Goal: Task Accomplishment & Management: Manage account settings

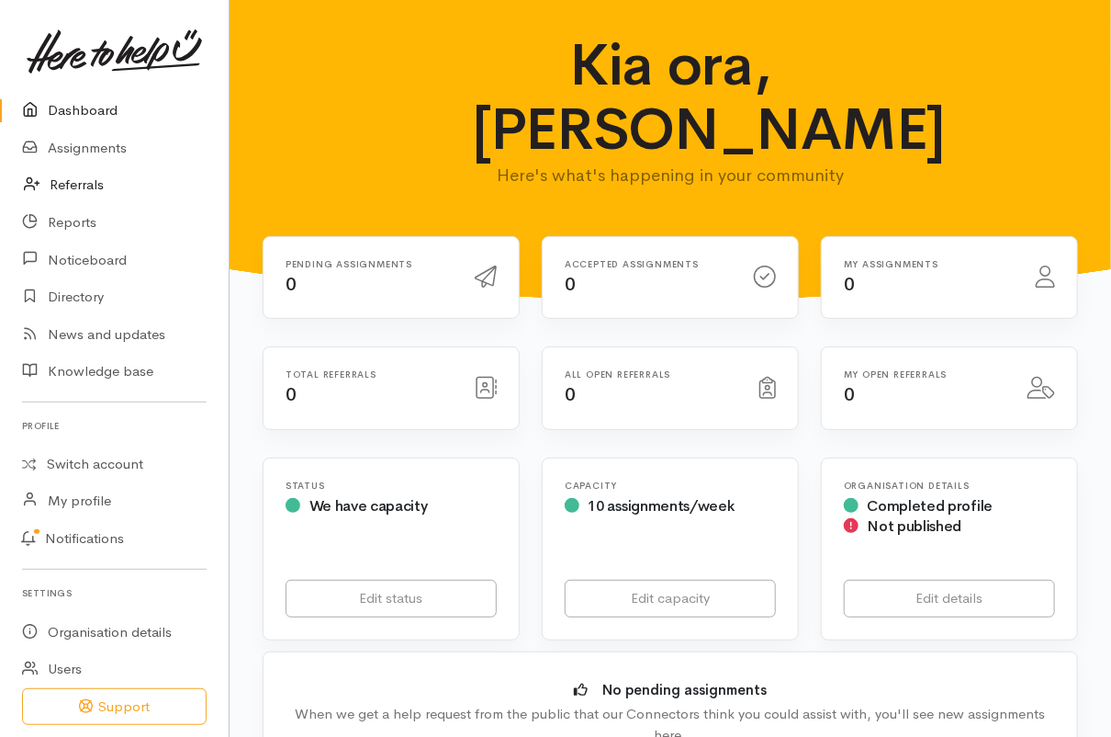
click at [99, 179] on link "Referrals" at bounding box center [114, 185] width 229 height 38
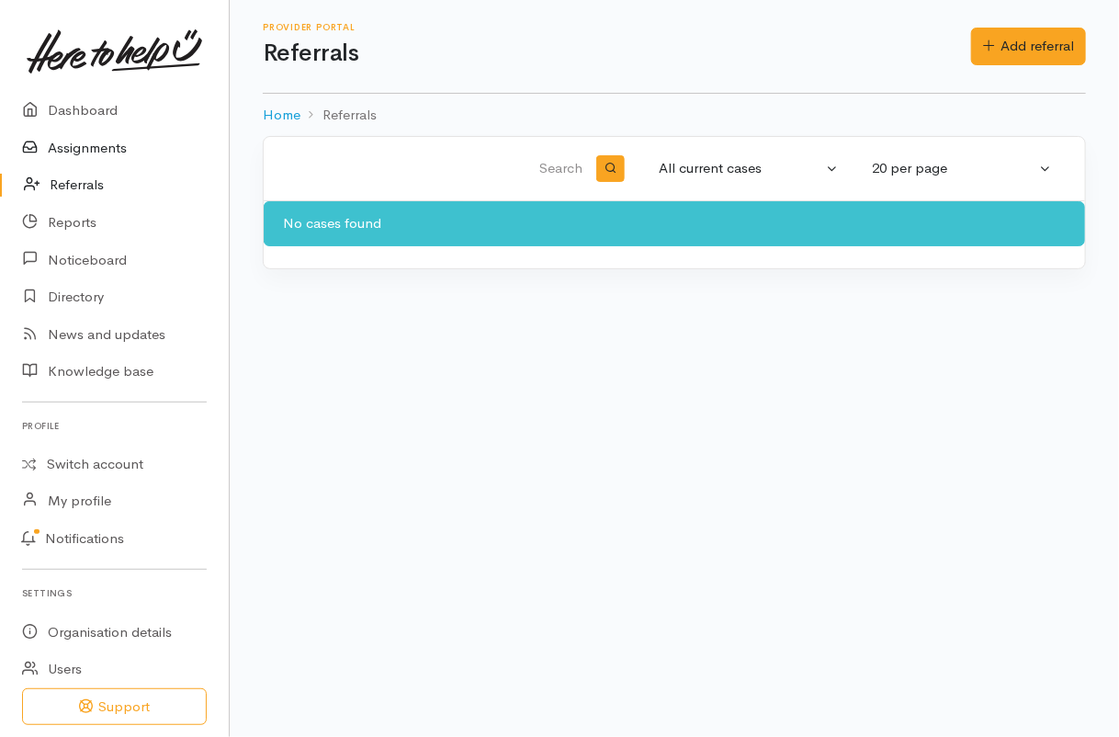
click at [88, 154] on link "Assignments" at bounding box center [114, 149] width 229 height 38
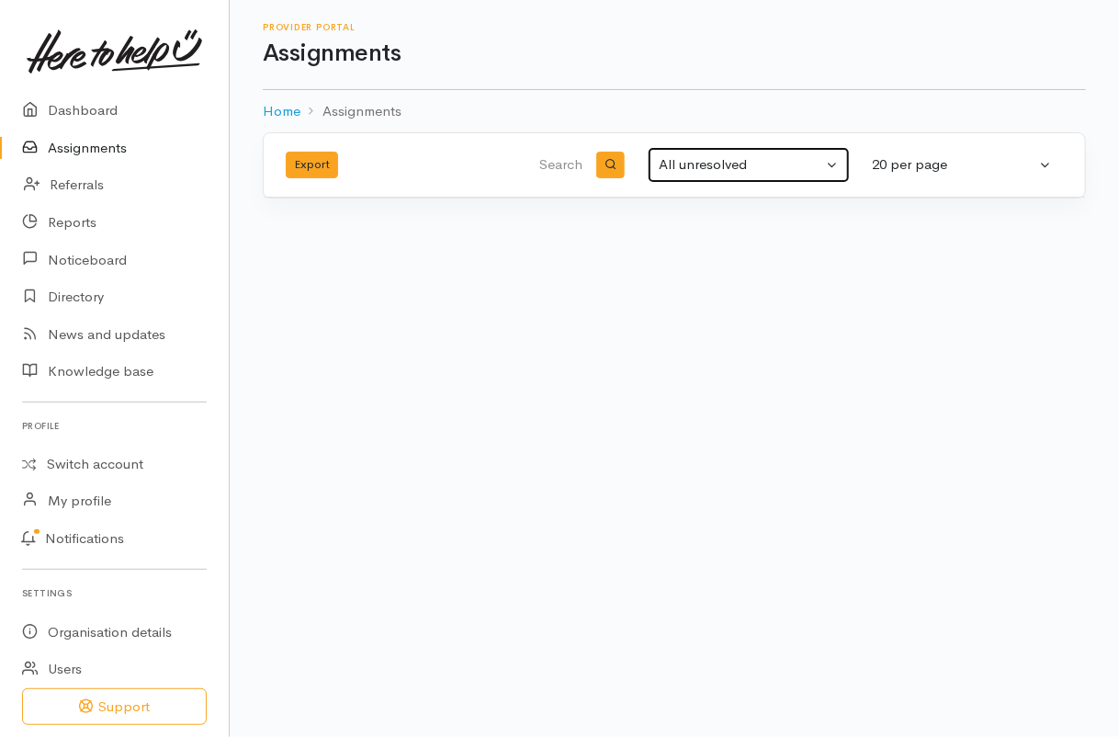
click at [808, 165] on div "All unresolved" at bounding box center [740, 164] width 163 height 21
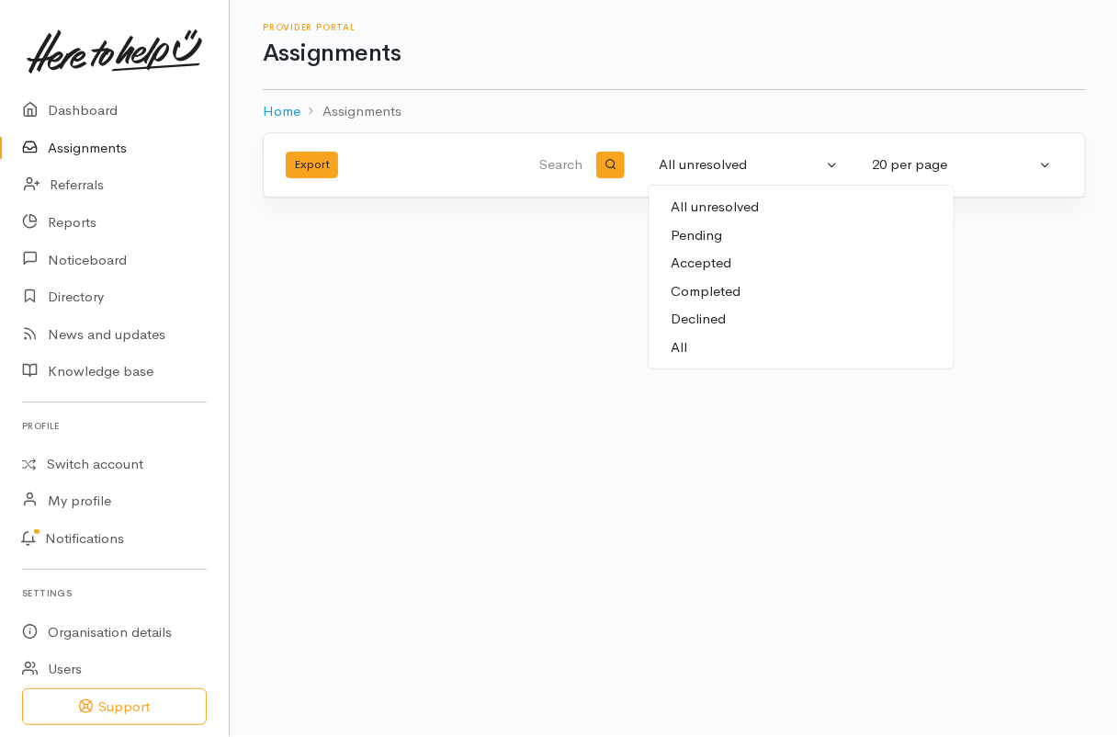
click at [783, 265] on link "Accepted" at bounding box center [800, 263] width 305 height 28
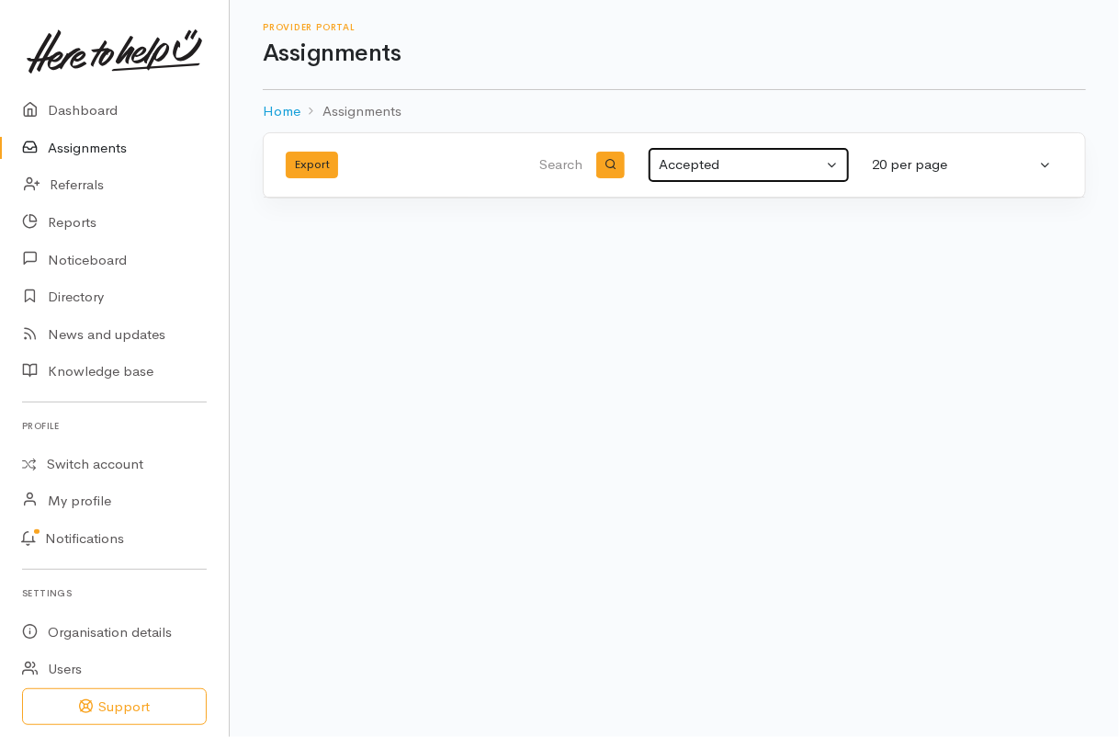
click at [786, 150] on button "Accepted" at bounding box center [749, 165] width 202 height 36
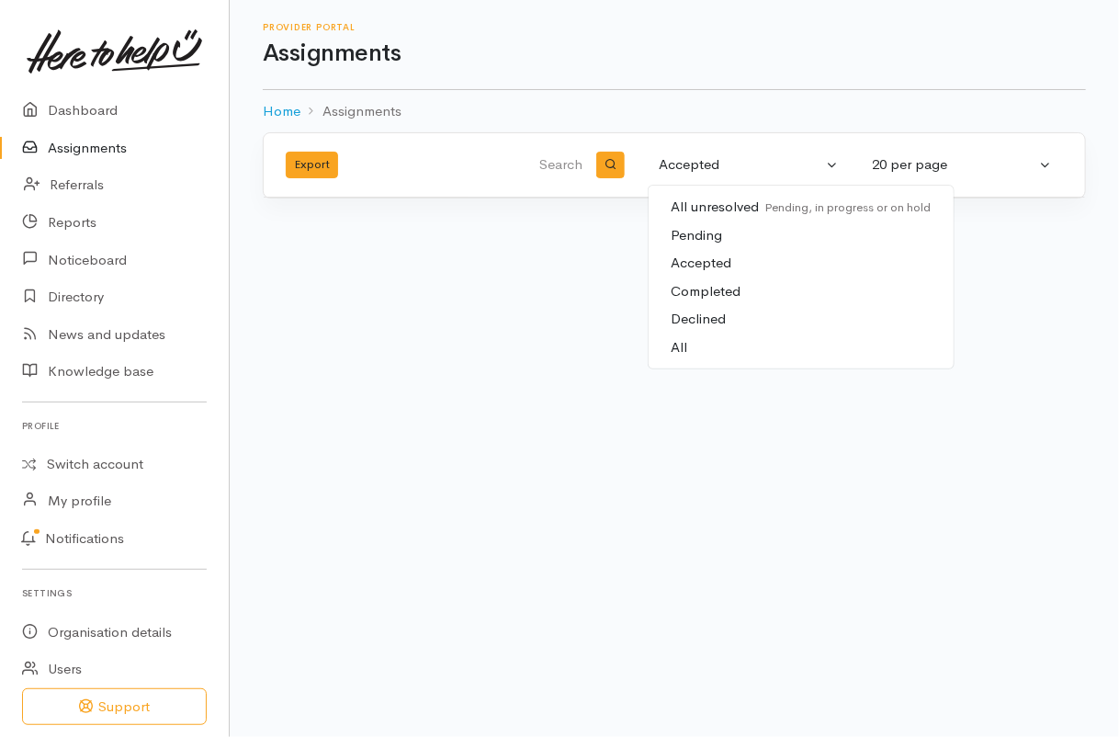
click at [770, 287] on link "Completed" at bounding box center [800, 291] width 305 height 28
select select "Completed"
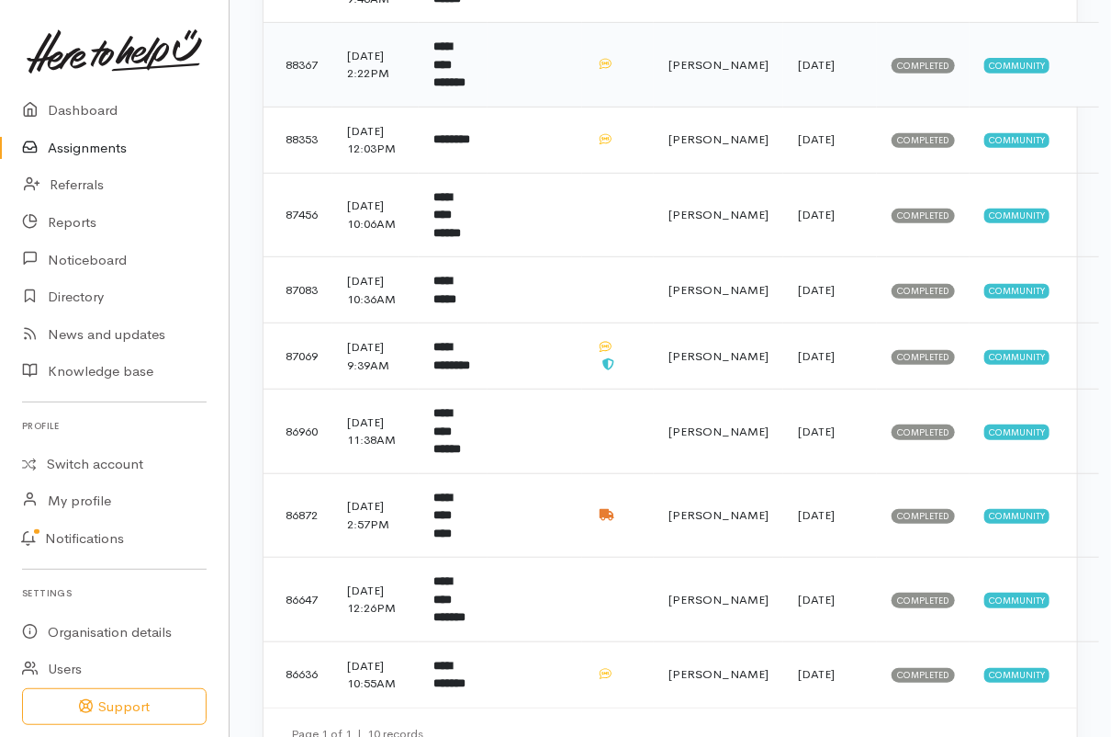
scroll to position [412, 0]
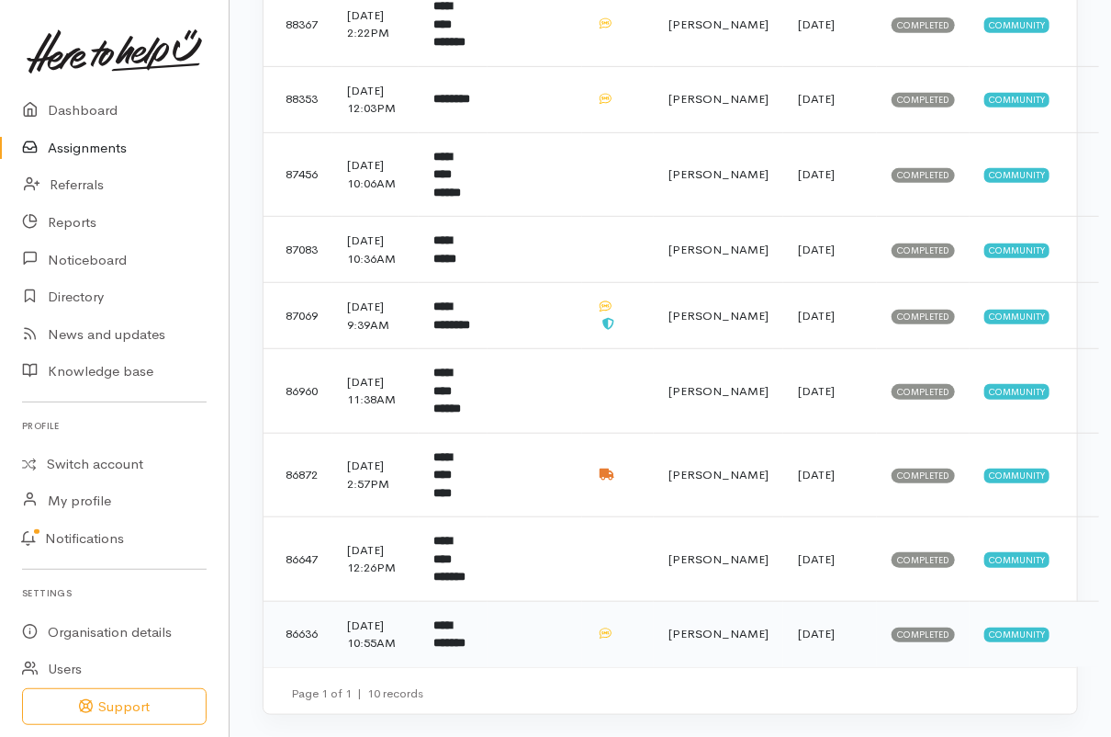
click at [441, 635] on b "**********" at bounding box center [450, 634] width 32 height 30
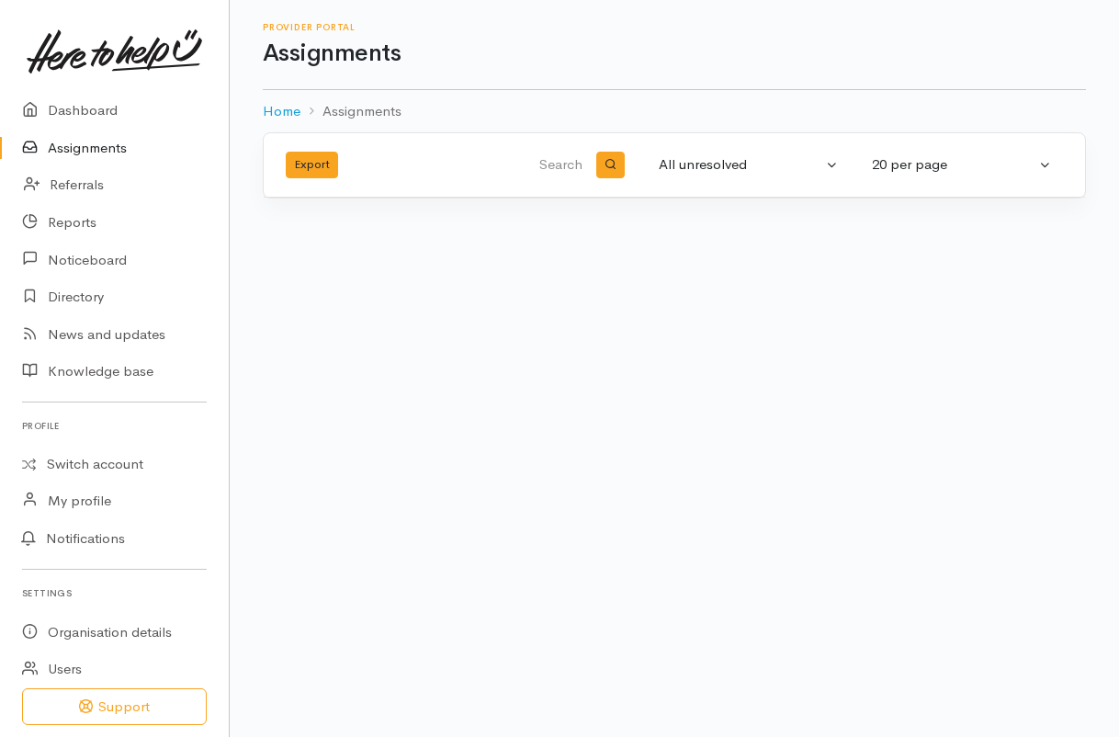
select select "Completed"
click at [106, 149] on link "Assignments" at bounding box center [114, 149] width 229 height 38
click at [729, 163] on div "All unresolved" at bounding box center [740, 164] width 163 height 21
click at [723, 260] on span "Accepted" at bounding box center [701, 263] width 61 height 21
click at [695, 159] on div "Accepted" at bounding box center [740, 164] width 163 height 21
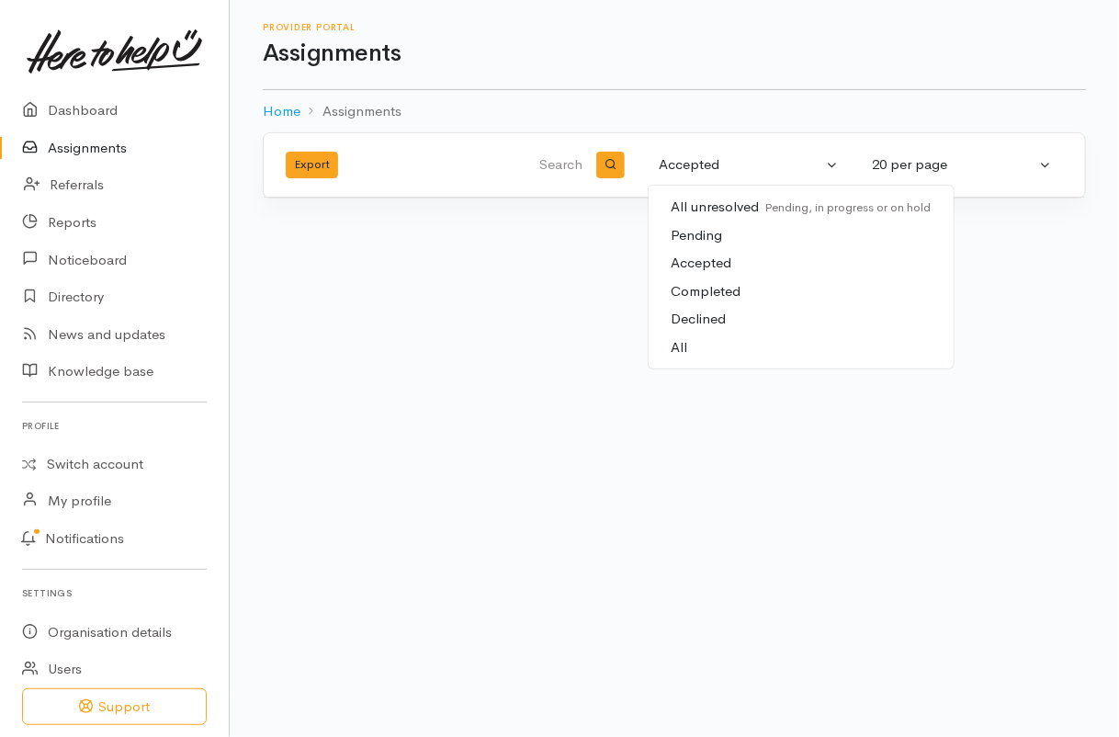
click at [694, 288] on span "Completed" at bounding box center [706, 291] width 70 height 21
select select "Completed"
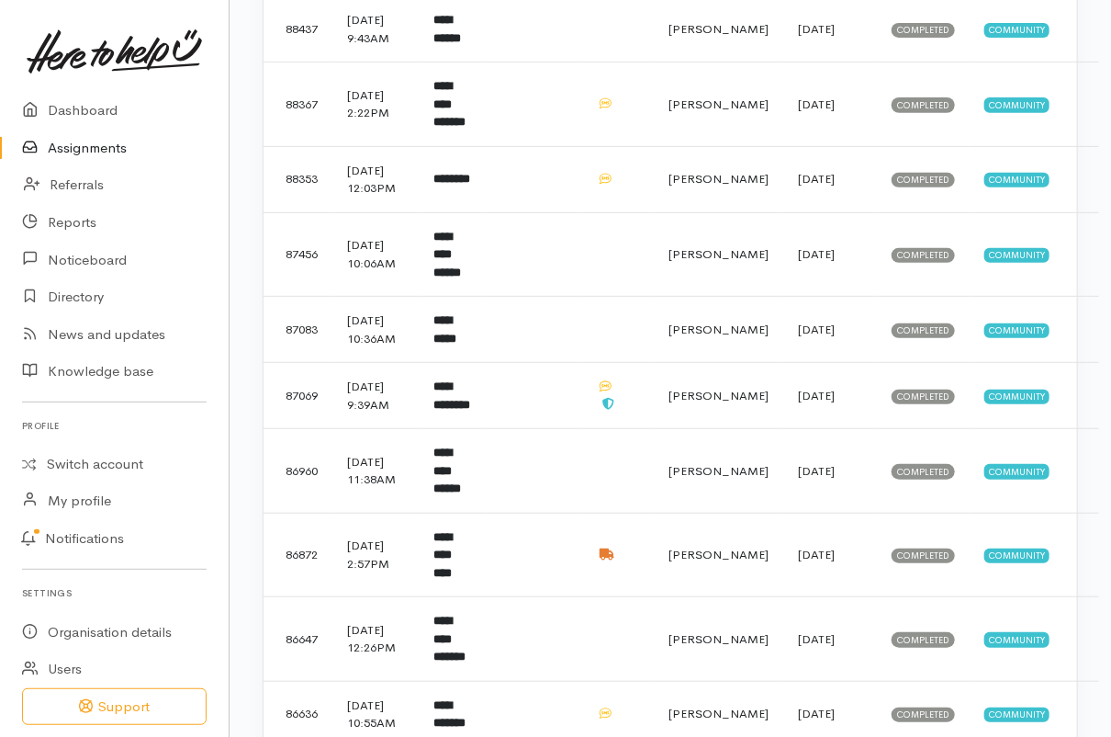
scroll to position [412, 0]
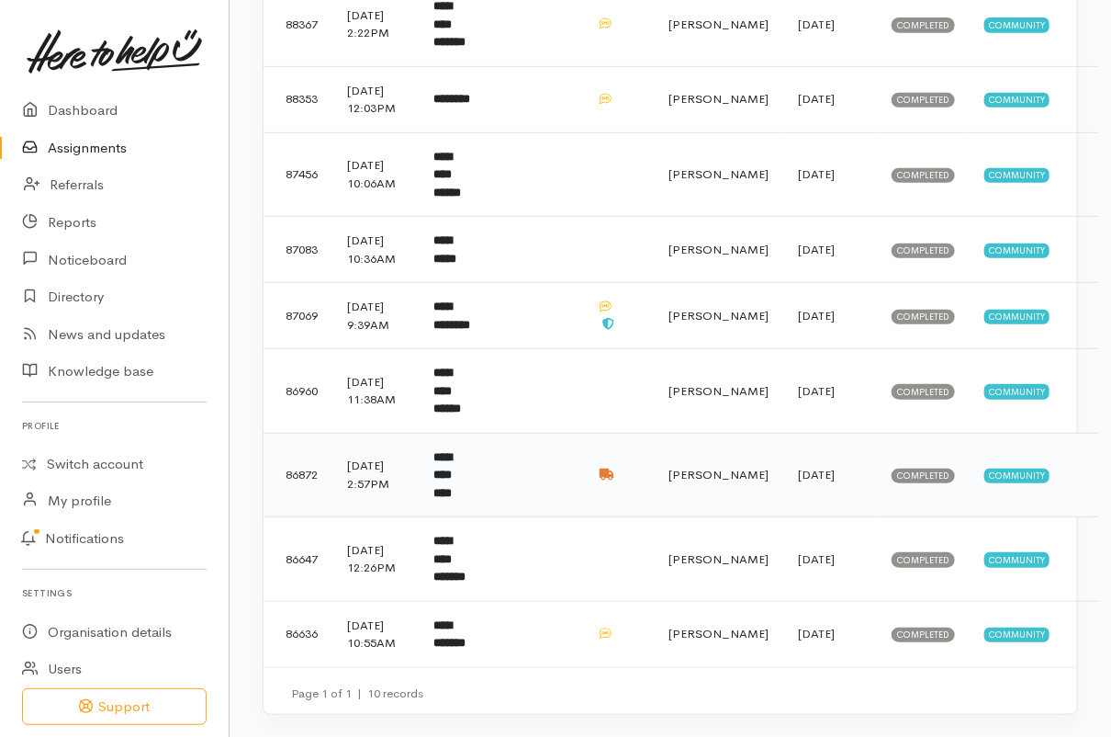
drag, startPoint x: 434, startPoint y: 435, endPoint x: 449, endPoint y: 445, distance: 18.6
click at [449, 451] on b "**********" at bounding box center [443, 475] width 18 height 48
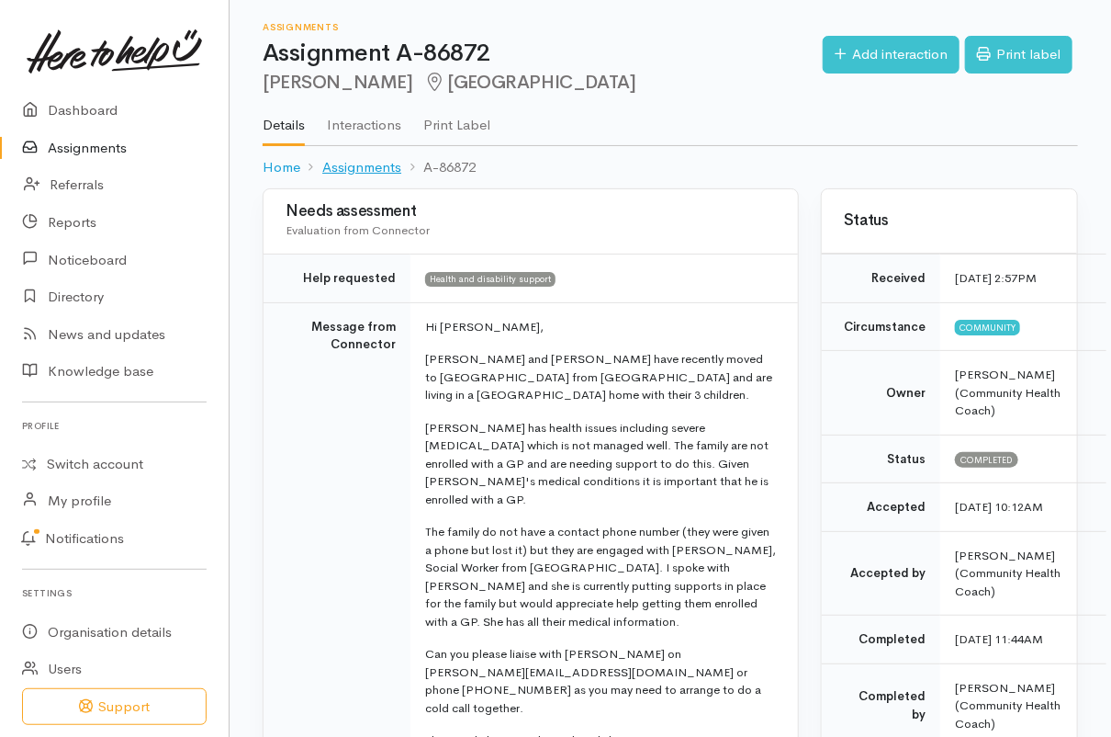
click at [359, 165] on link "Assignments" at bounding box center [361, 167] width 79 height 21
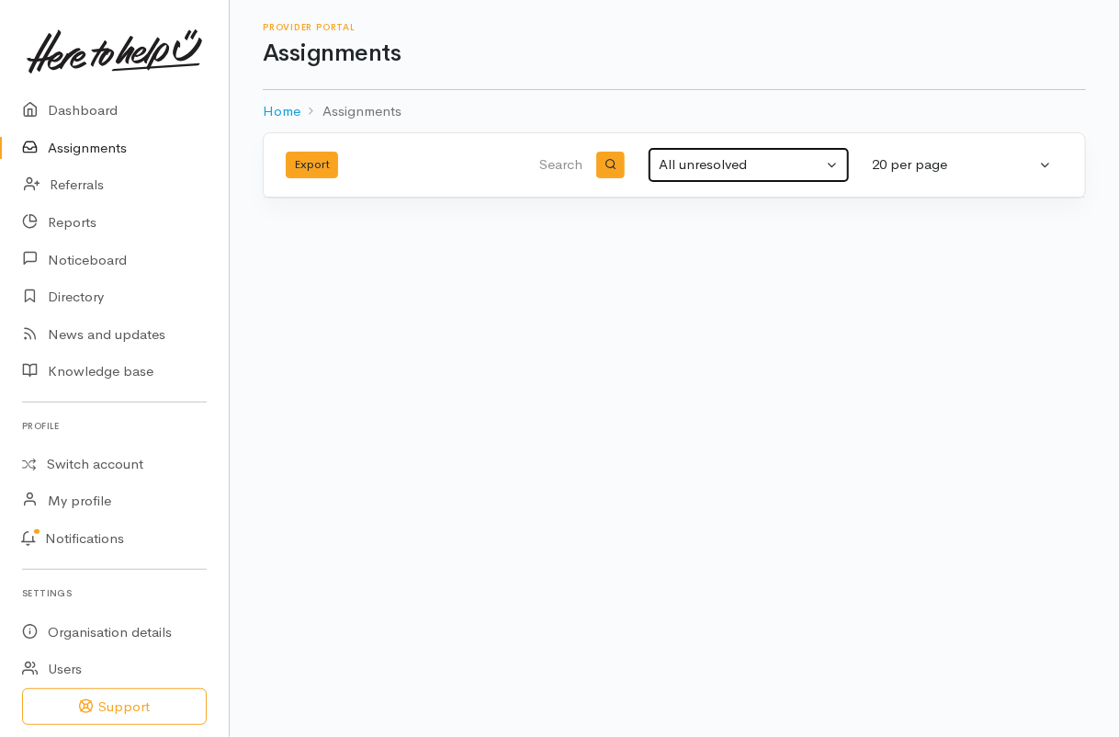
click at [753, 178] on button "All unresolved" at bounding box center [749, 165] width 202 height 36
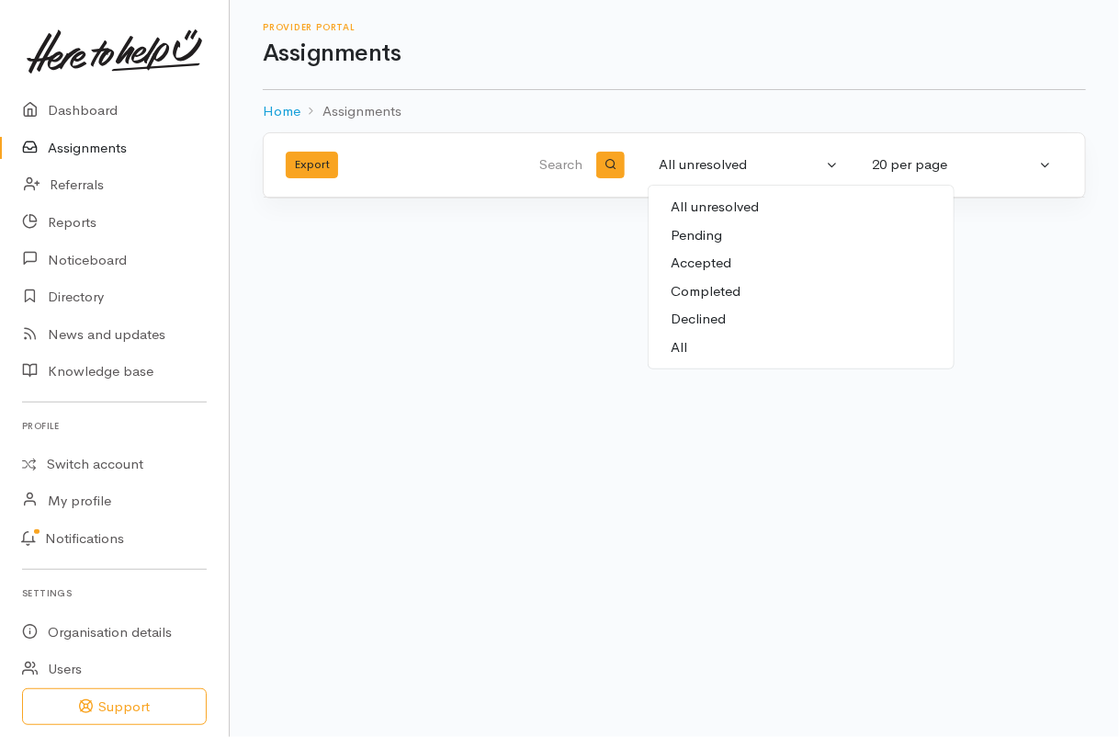
click at [694, 288] on span "Completed" at bounding box center [706, 291] width 70 height 21
select select "Completed"
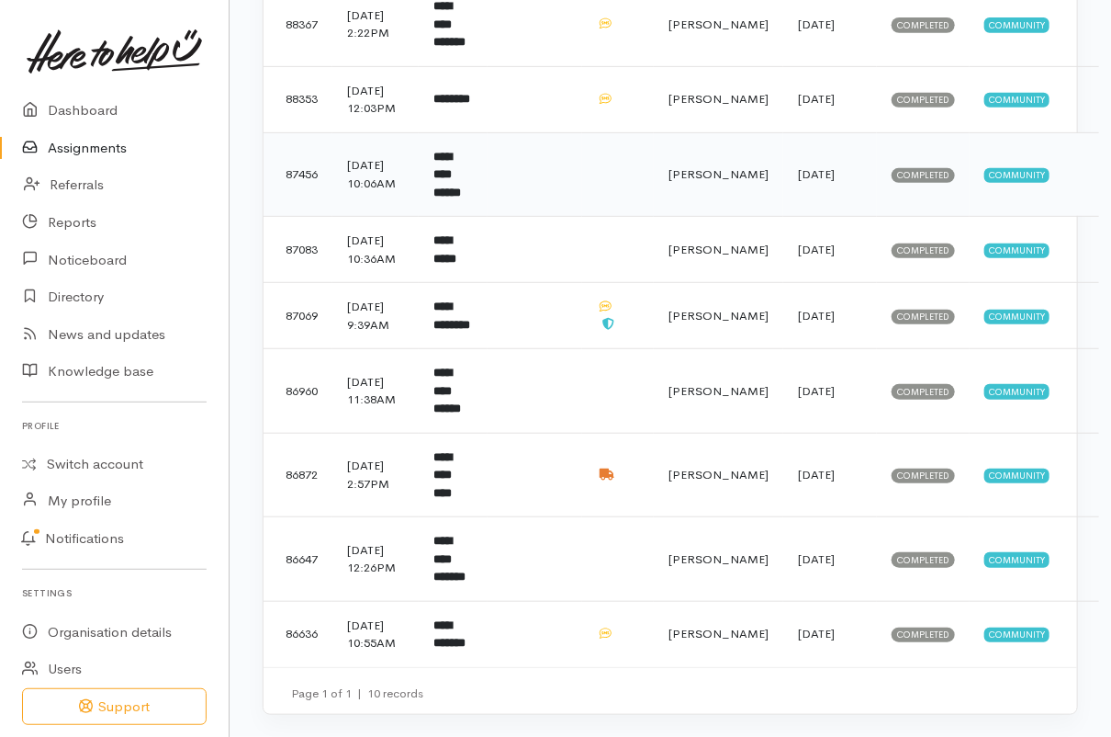
scroll to position [412, 0]
click at [442, 288] on td "**********" at bounding box center [453, 316] width 68 height 66
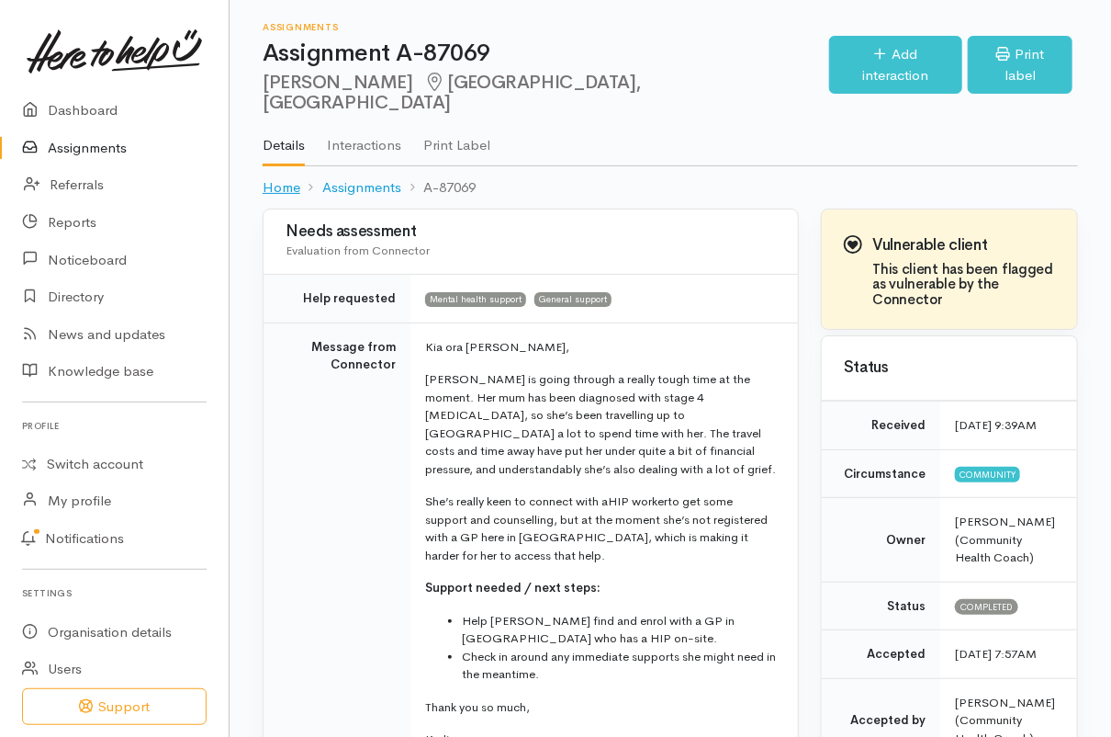
click at [271, 177] on link "Home" at bounding box center [282, 187] width 38 height 21
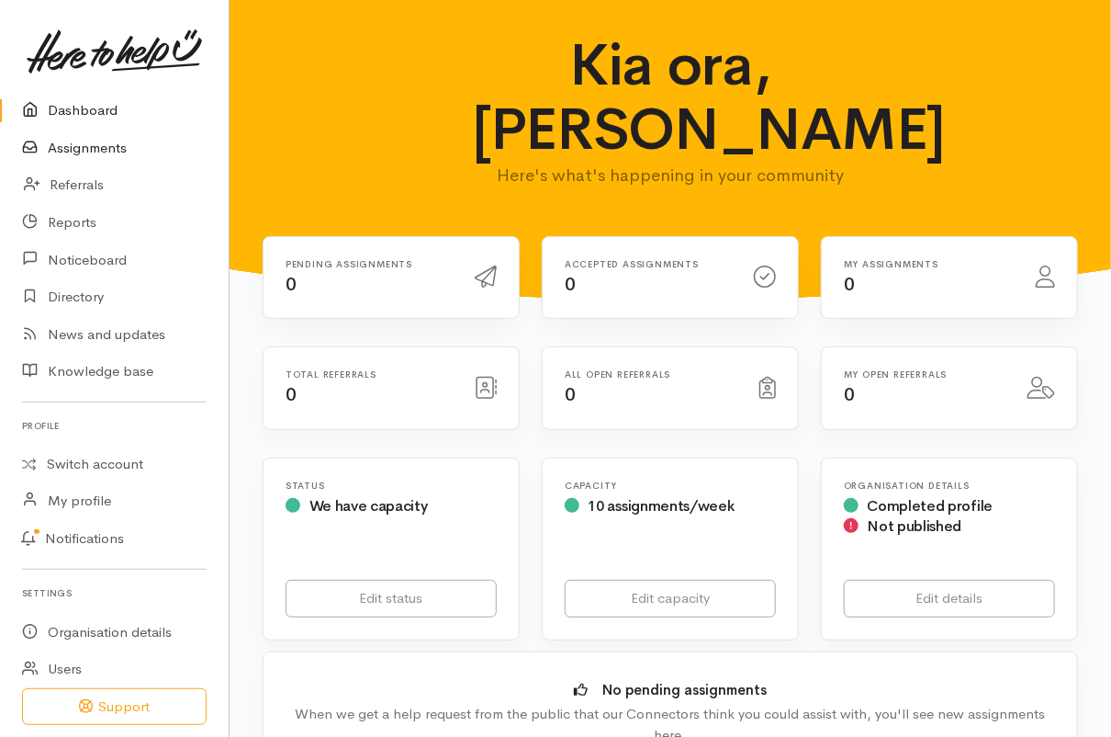
click at [106, 146] on link "Assignments" at bounding box center [114, 149] width 229 height 38
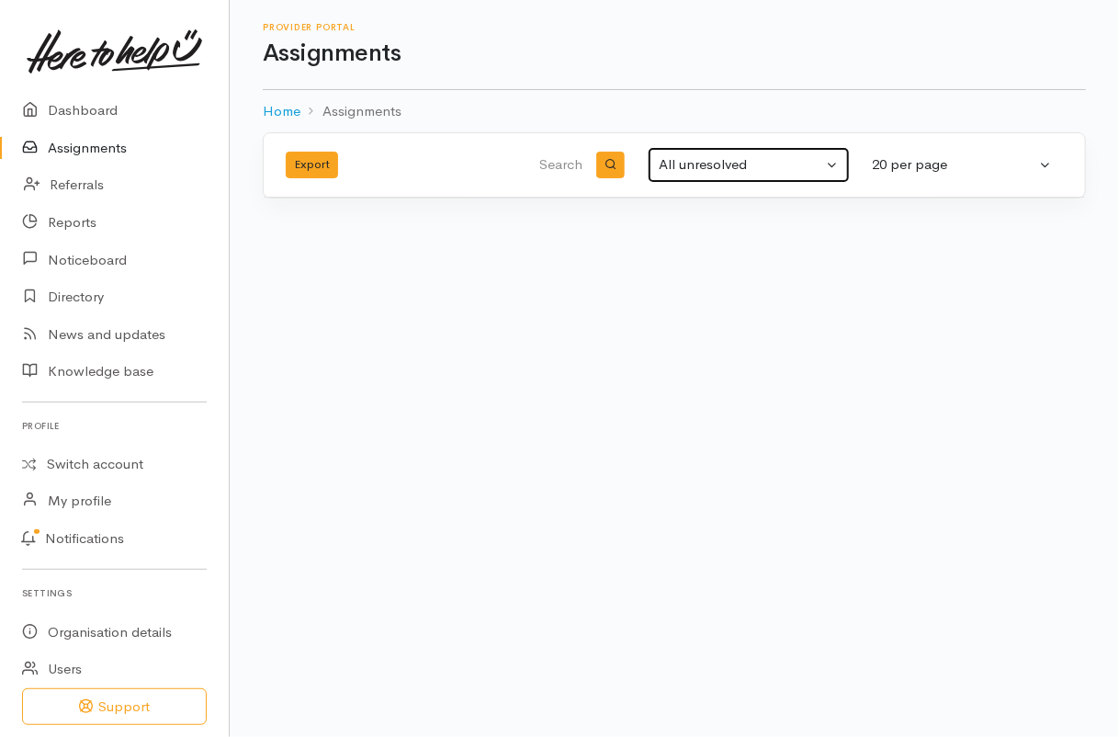
click at [717, 163] on div "All unresolved" at bounding box center [740, 164] width 163 height 21
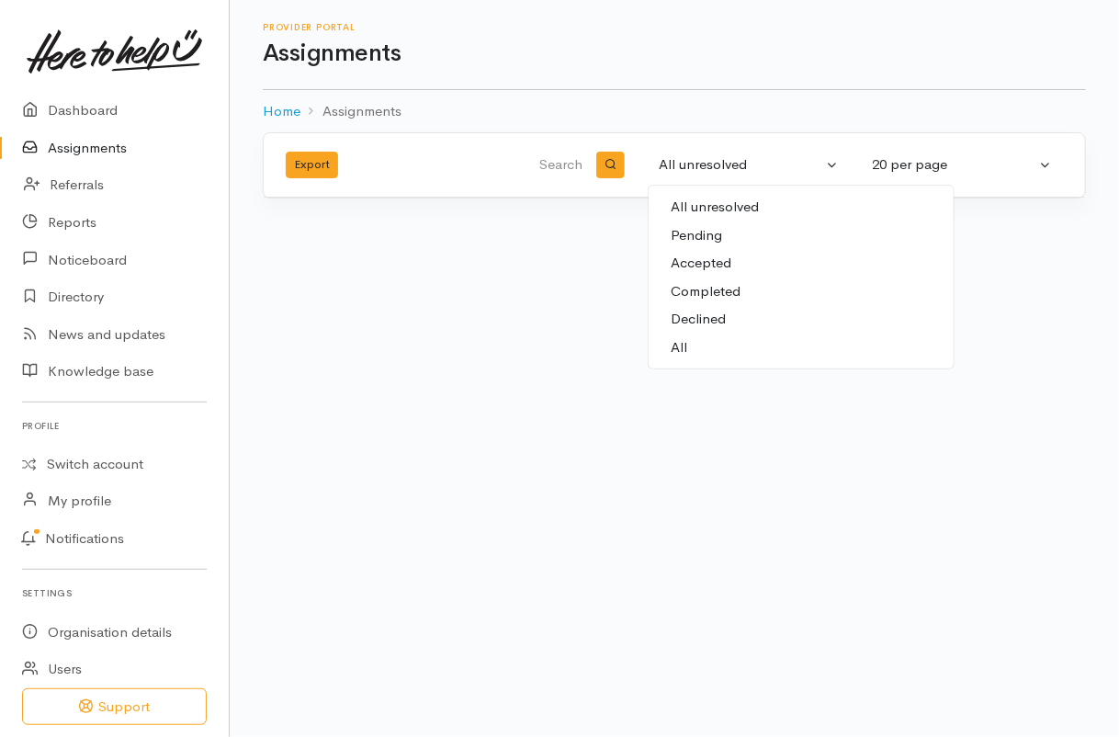
click at [717, 289] on span "Completed" at bounding box center [706, 291] width 70 height 21
select select "Completed"
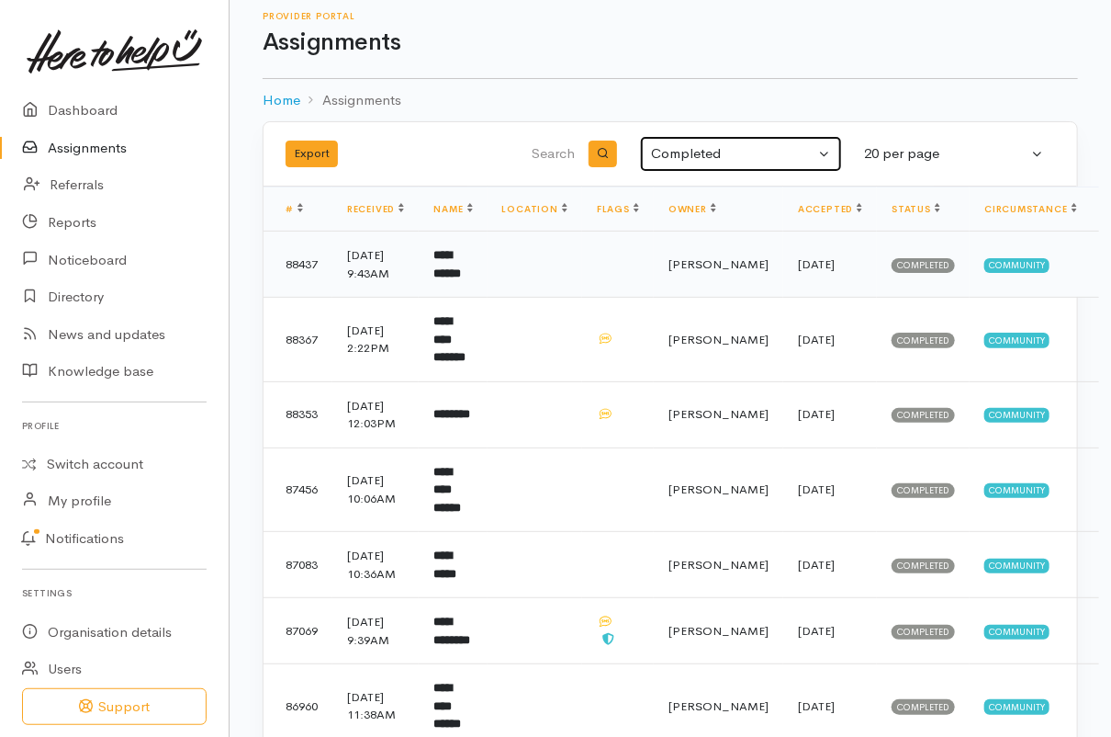
scroll to position [14, 0]
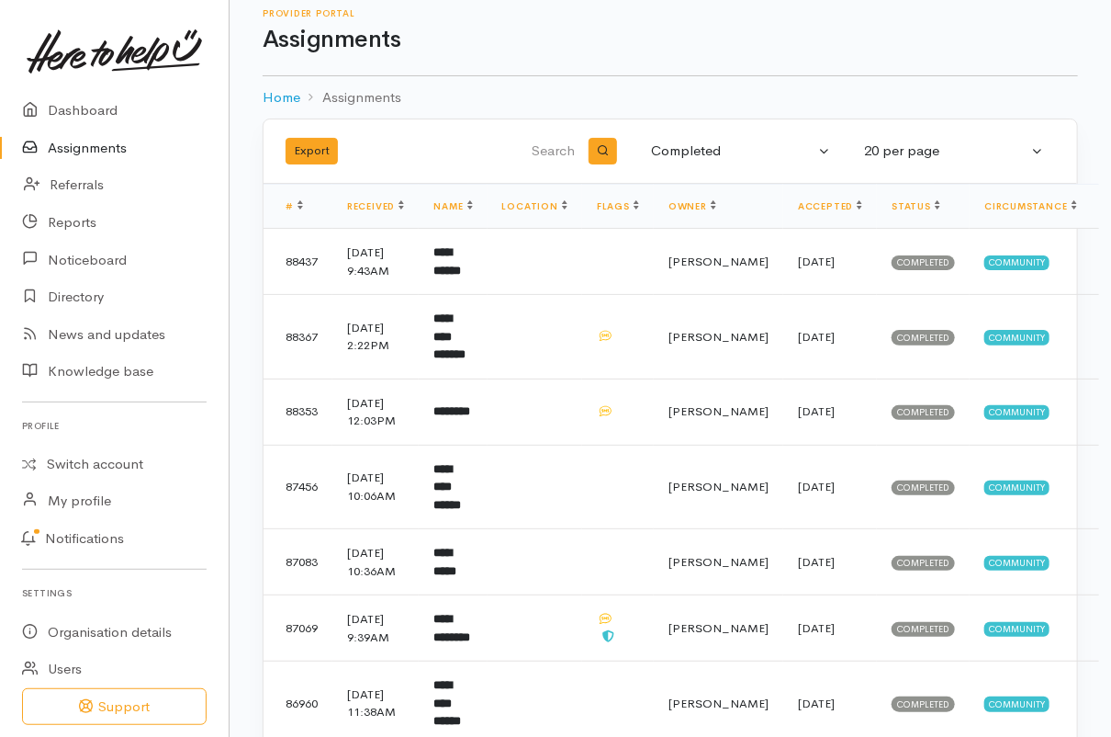
click at [970, 204] on th "Circumstance" at bounding box center [1035, 207] width 130 height 44
click at [985, 205] on link "Circumstance" at bounding box center [1031, 206] width 93 height 12
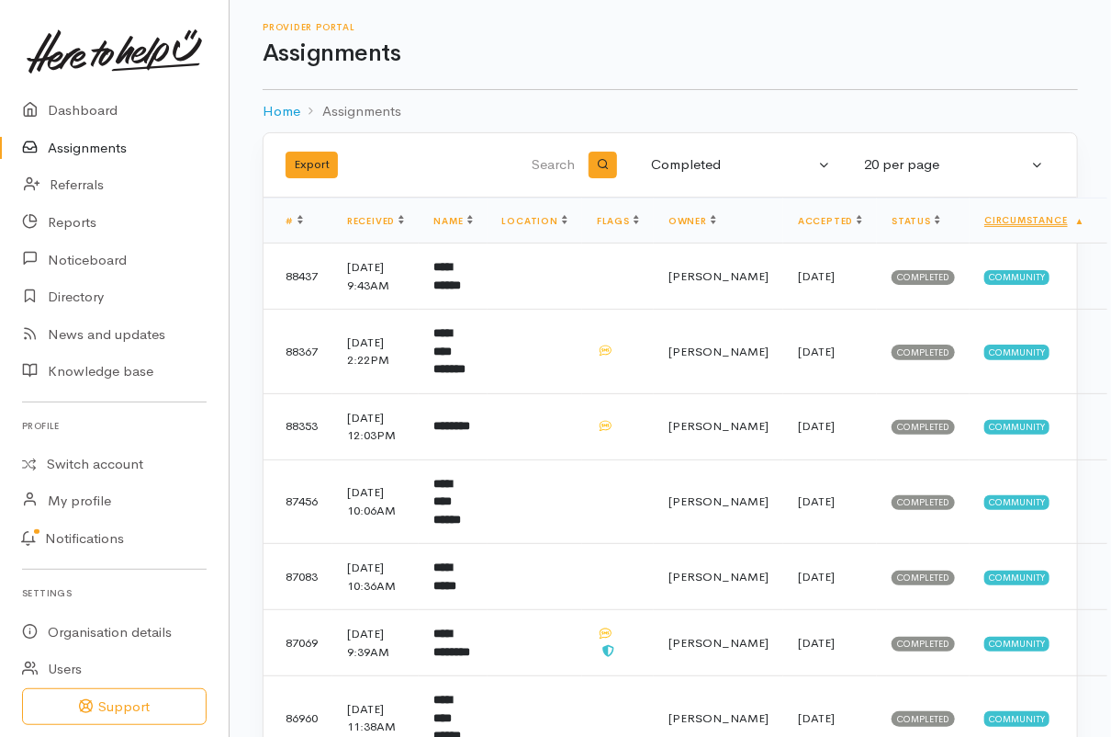
click at [970, 229] on th "Circumstance" at bounding box center [1038, 220] width 137 height 45
click at [985, 221] on link "Circumstance" at bounding box center [1035, 220] width 100 height 12
click at [461, 281] on b "**********" at bounding box center [448, 276] width 28 height 30
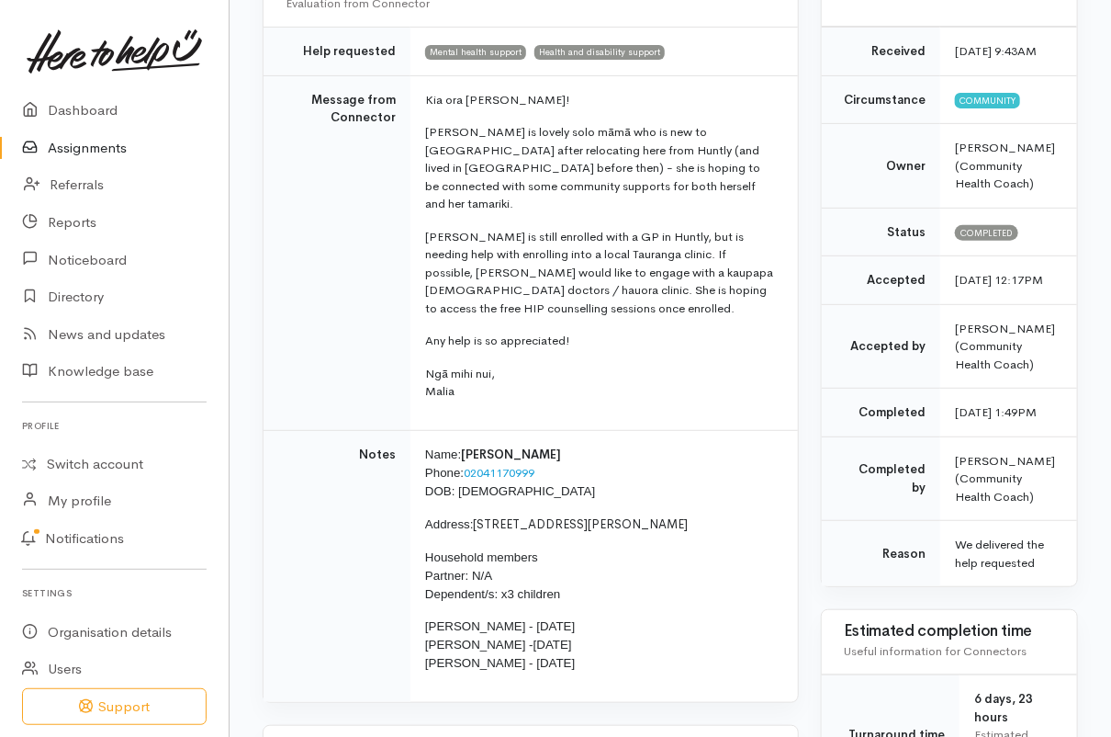
scroll to position [228, 0]
click at [714, 199] on td "Kia ora [PERSON_NAME]! [PERSON_NAME] is lovely solo māmā who is new to [GEOGRAP…" at bounding box center [605, 251] width 388 height 355
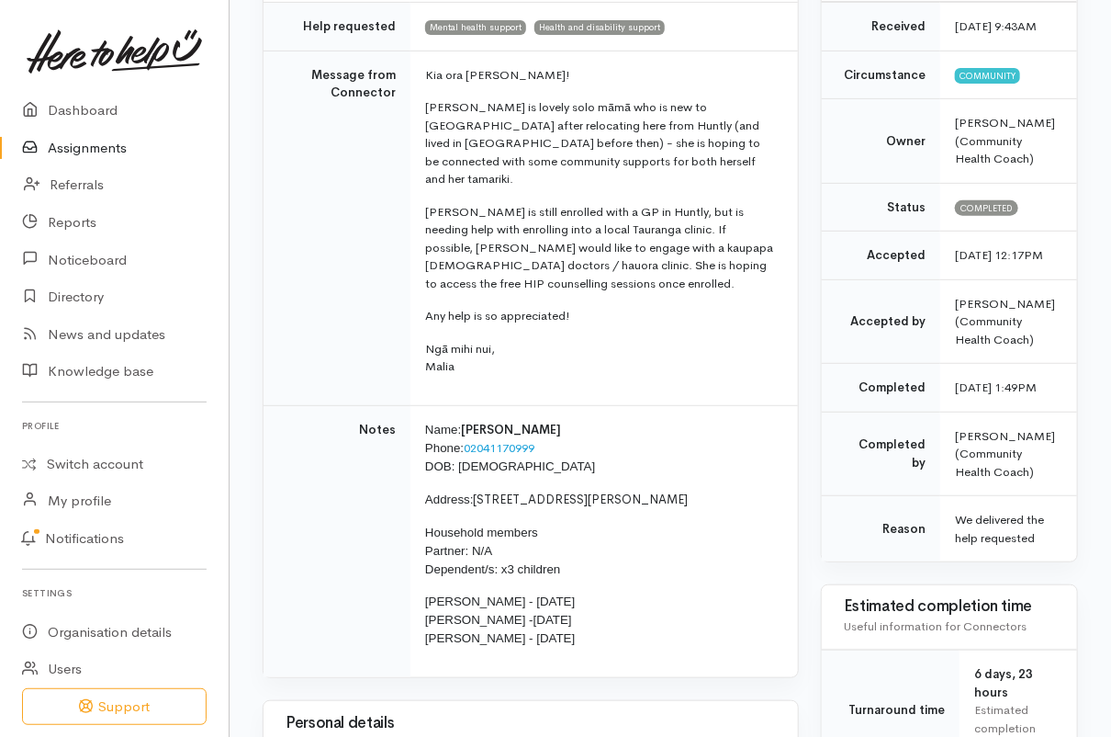
scroll to position [0, 0]
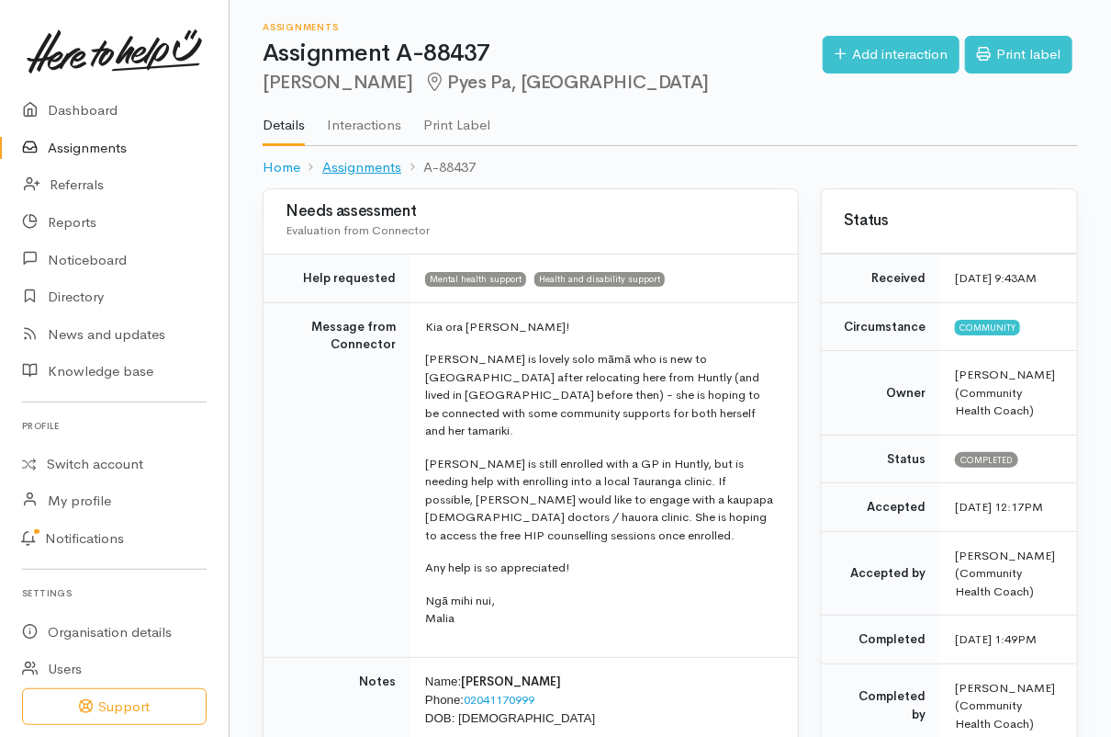
click at [365, 174] on link "Assignments" at bounding box center [361, 167] width 79 height 21
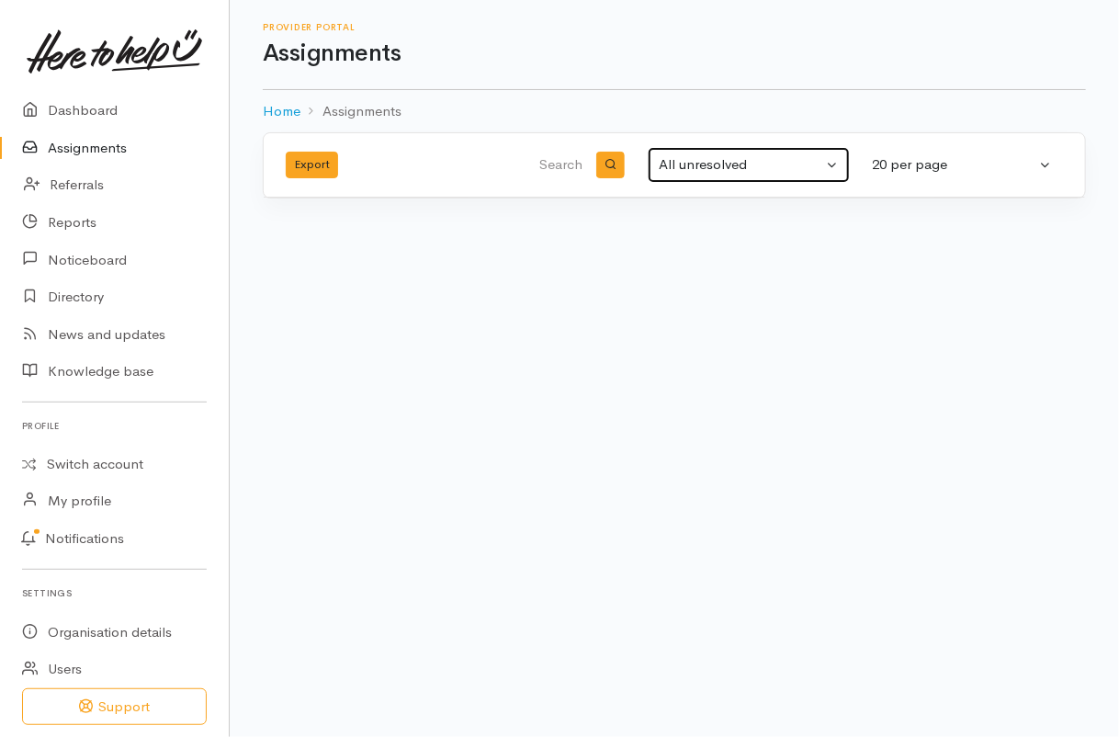
click at [759, 160] on div "All unresolved" at bounding box center [740, 164] width 163 height 21
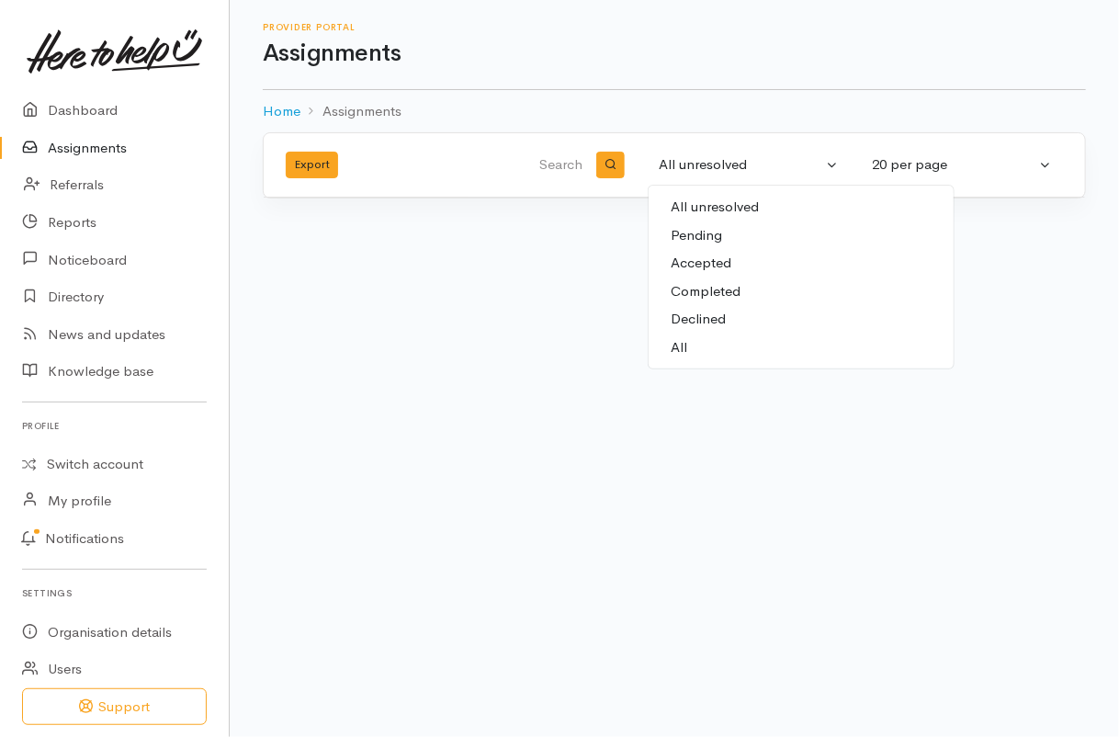
click at [714, 288] on span "Completed" at bounding box center [706, 291] width 70 height 21
select select "Completed"
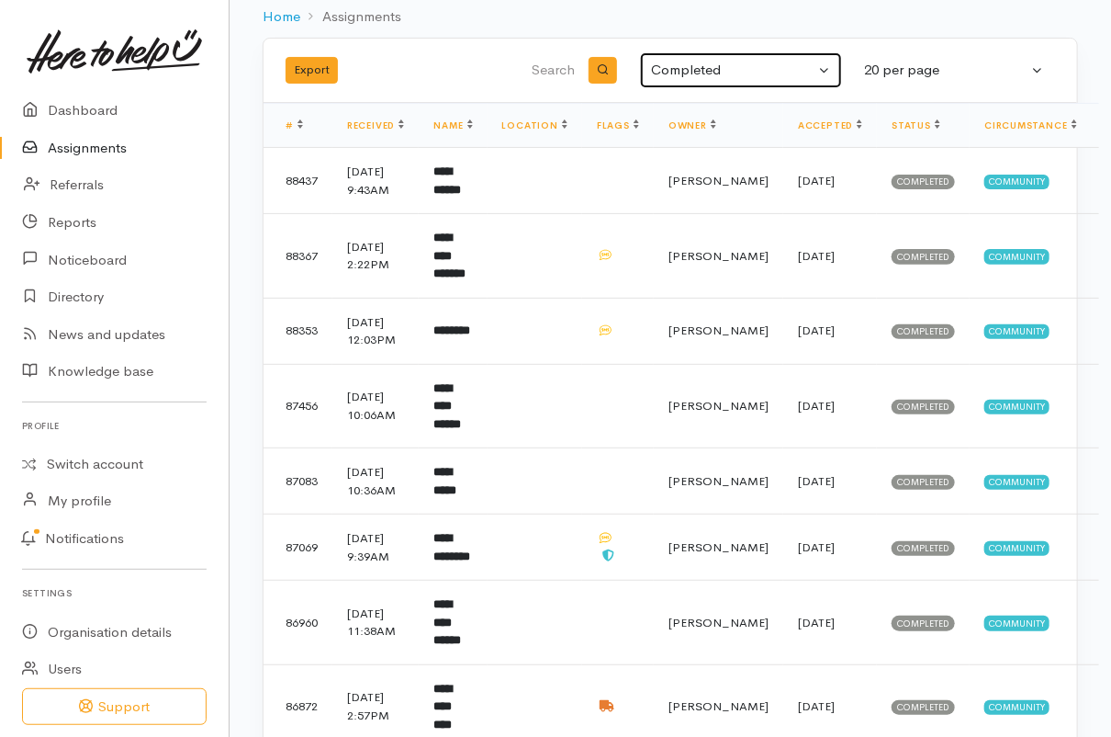
scroll to position [96, 0]
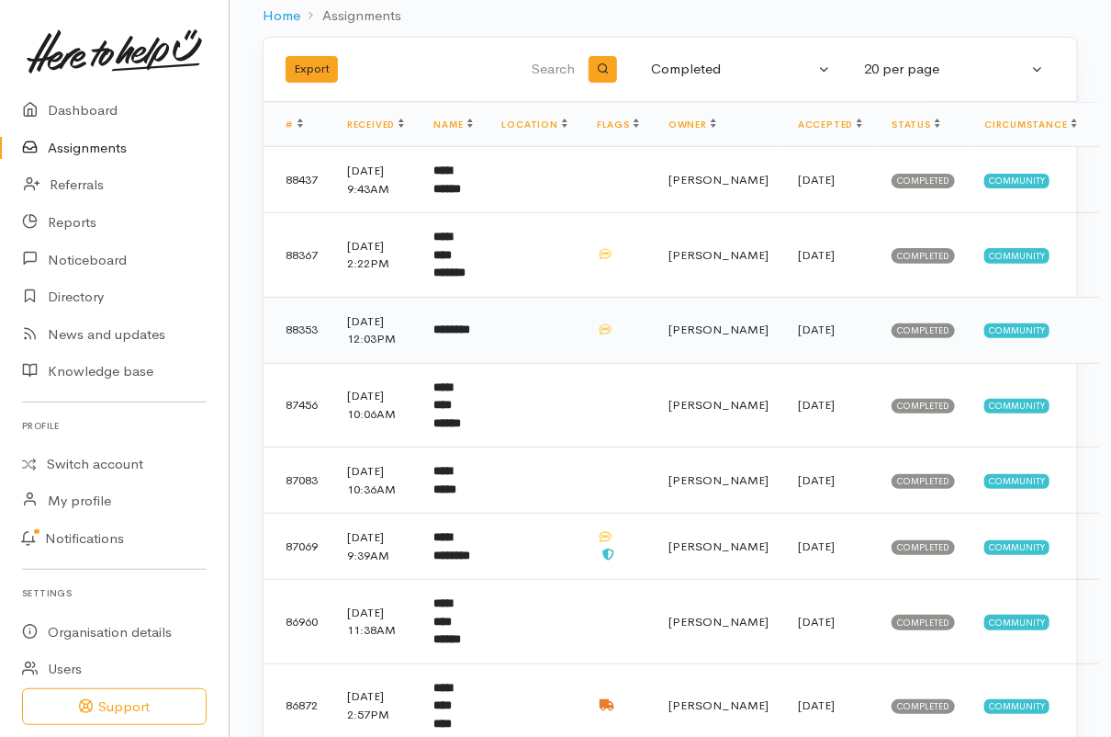
click at [460, 335] on b "********" at bounding box center [452, 329] width 37 height 12
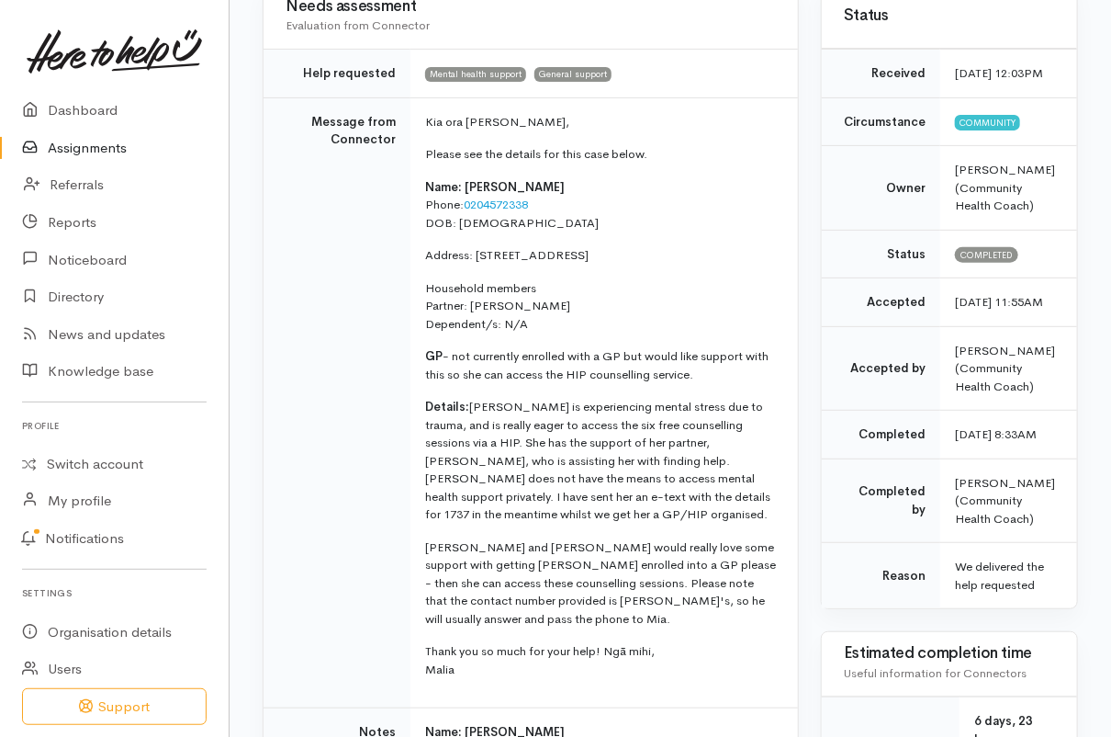
scroll to position [206, 0]
click at [456, 361] on p "GP - not currently enrolled with a GP but would like support with this so she c…" at bounding box center [600, 364] width 351 height 36
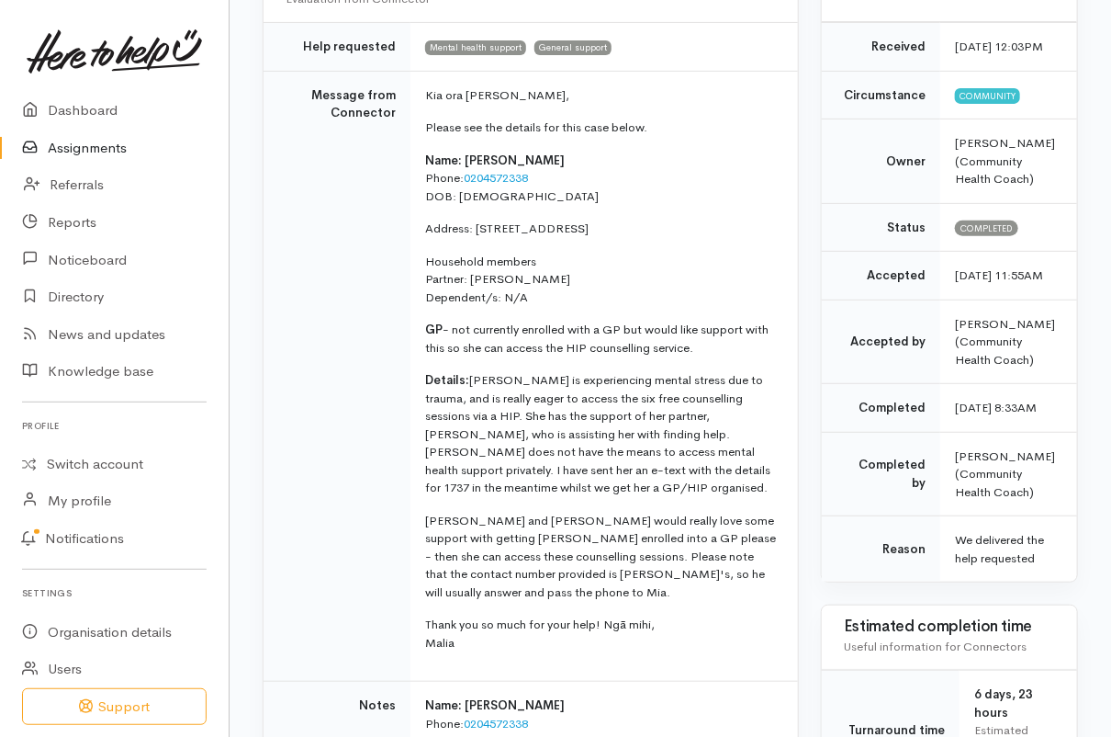
scroll to position [233, 0]
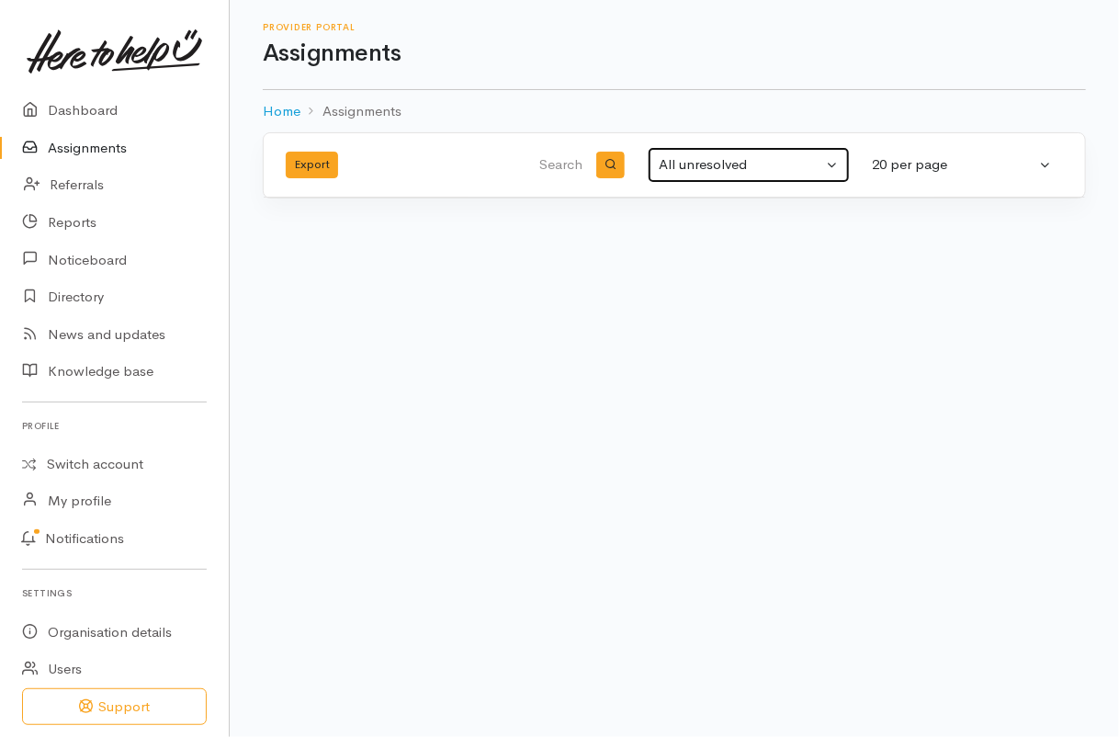
click at [718, 176] on button "All unresolved" at bounding box center [749, 165] width 202 height 36
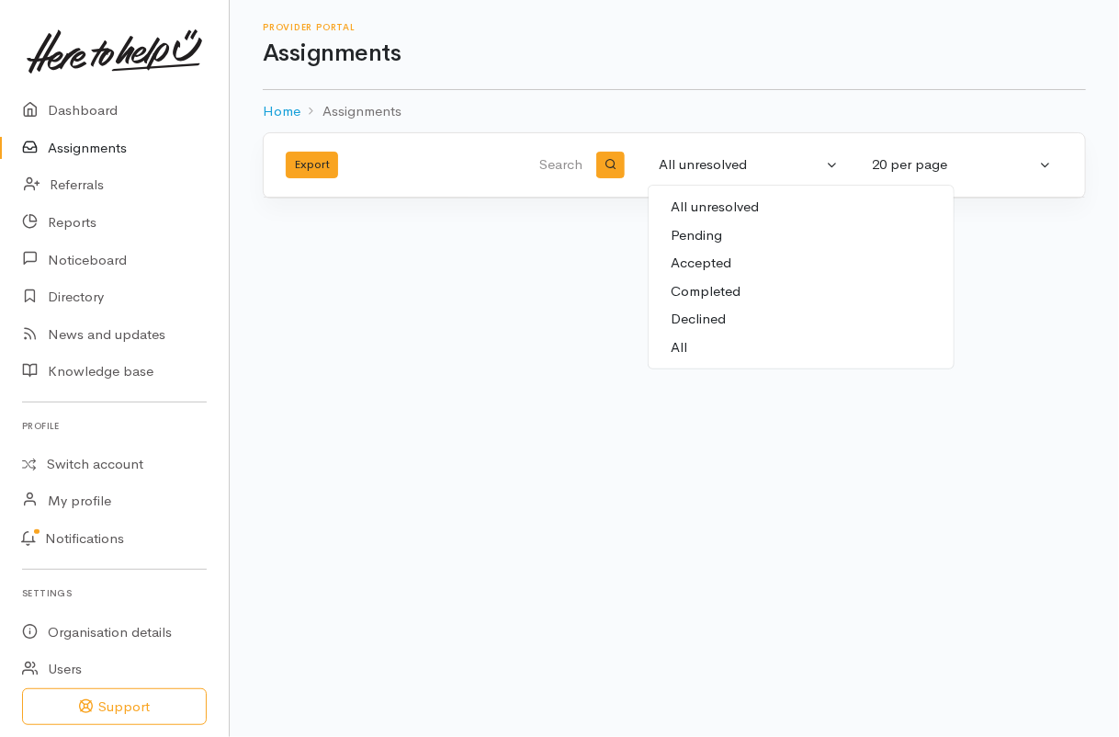
click at [722, 264] on span "Accepted" at bounding box center [701, 263] width 61 height 21
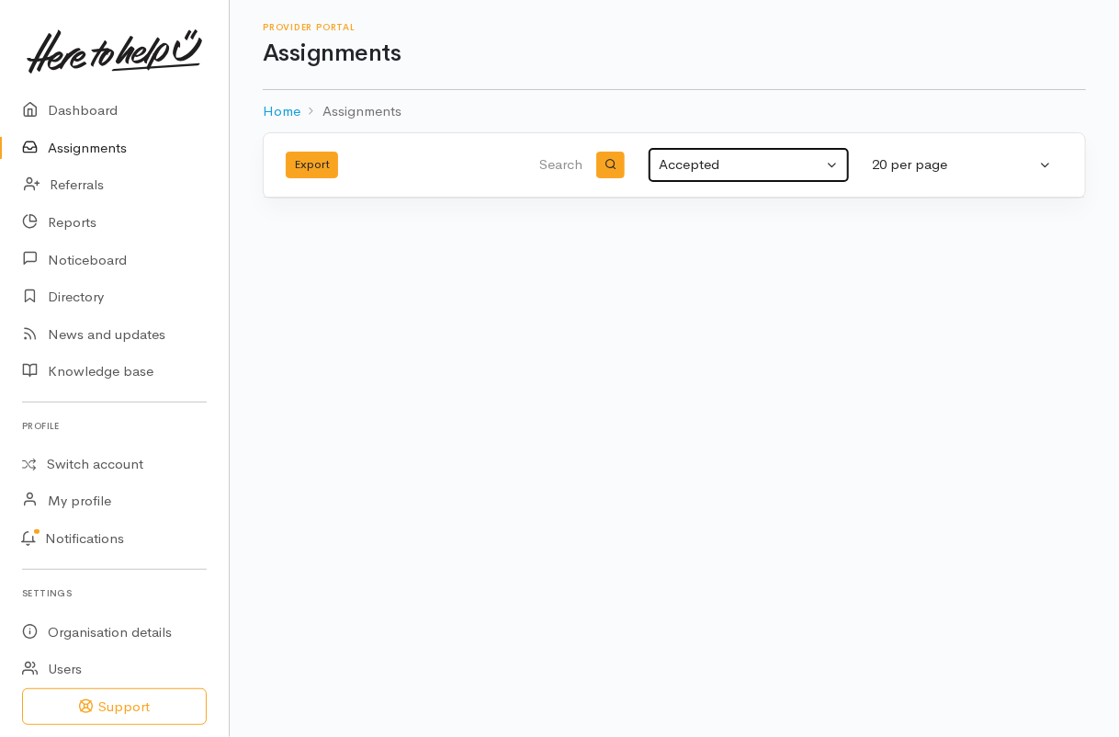
click at [710, 173] on div "Accepted" at bounding box center [740, 164] width 163 height 21
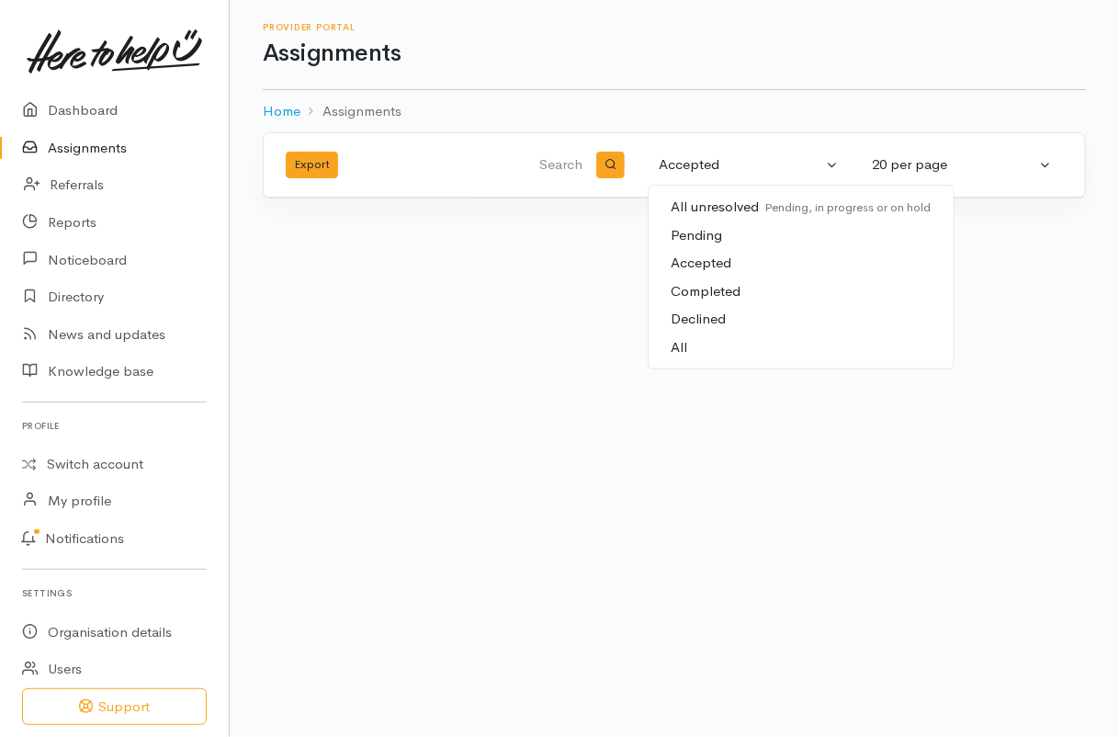
click at [704, 282] on span "Completed" at bounding box center [706, 291] width 70 height 21
select select "Completed"
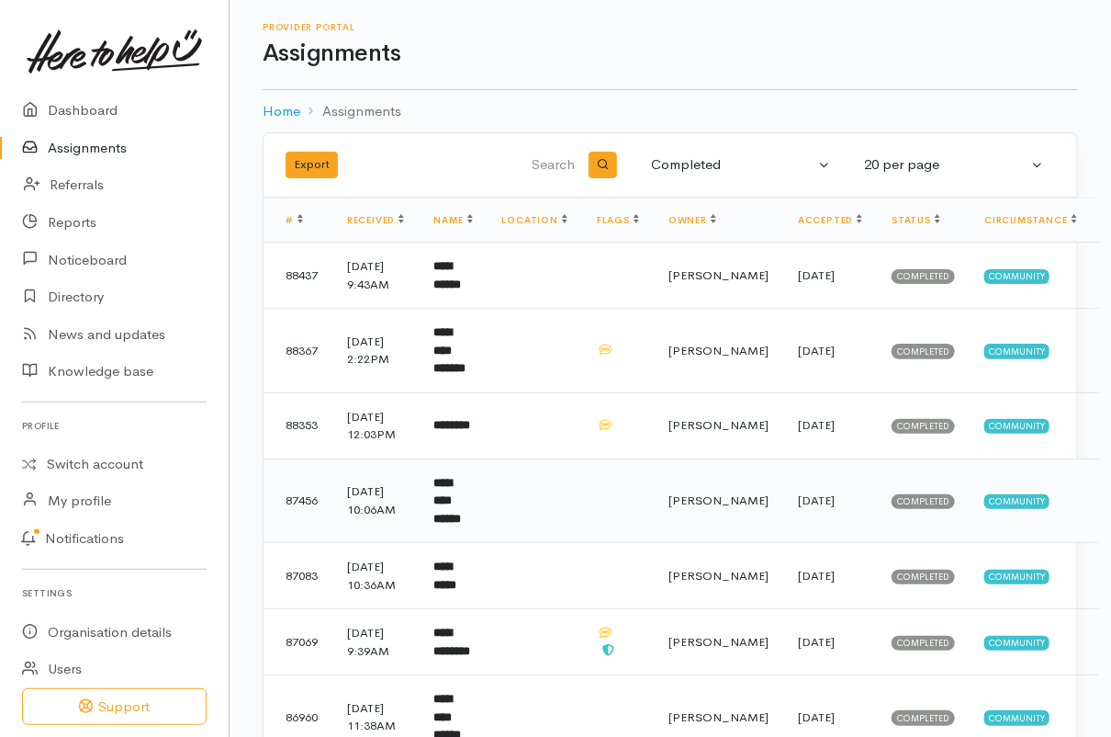
click at [468, 543] on td "**********" at bounding box center [453, 500] width 68 height 85
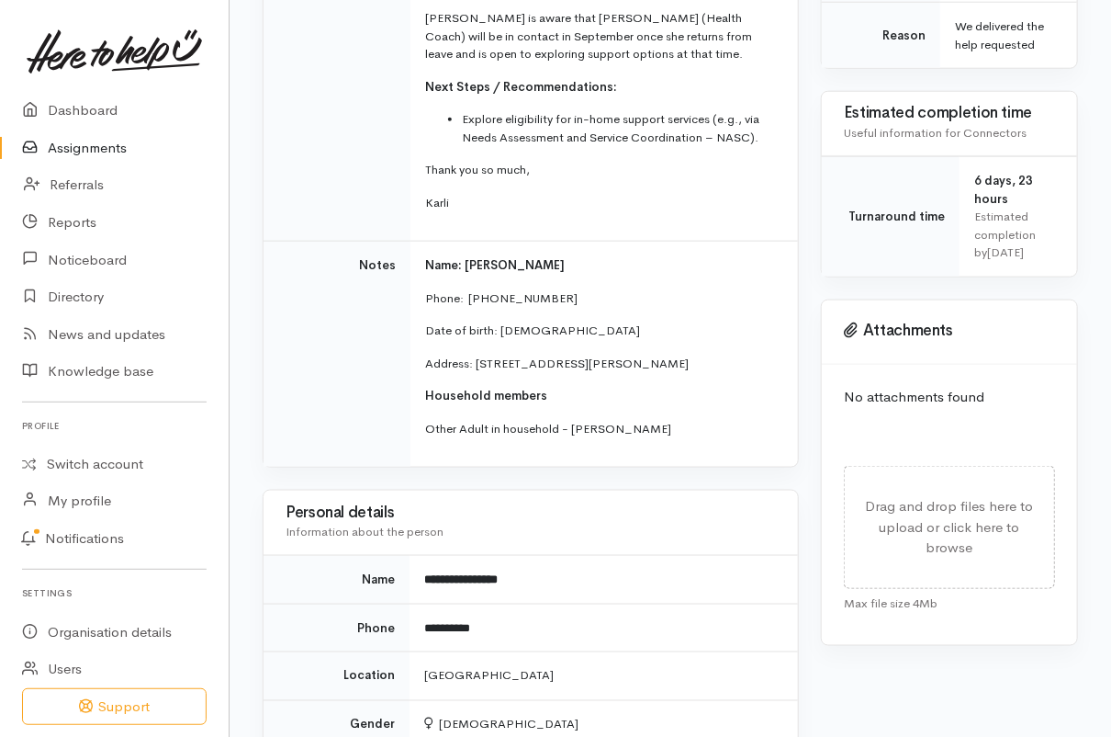
scroll to position [746, 0]
